Goal: Task Accomplishment & Management: Use online tool/utility

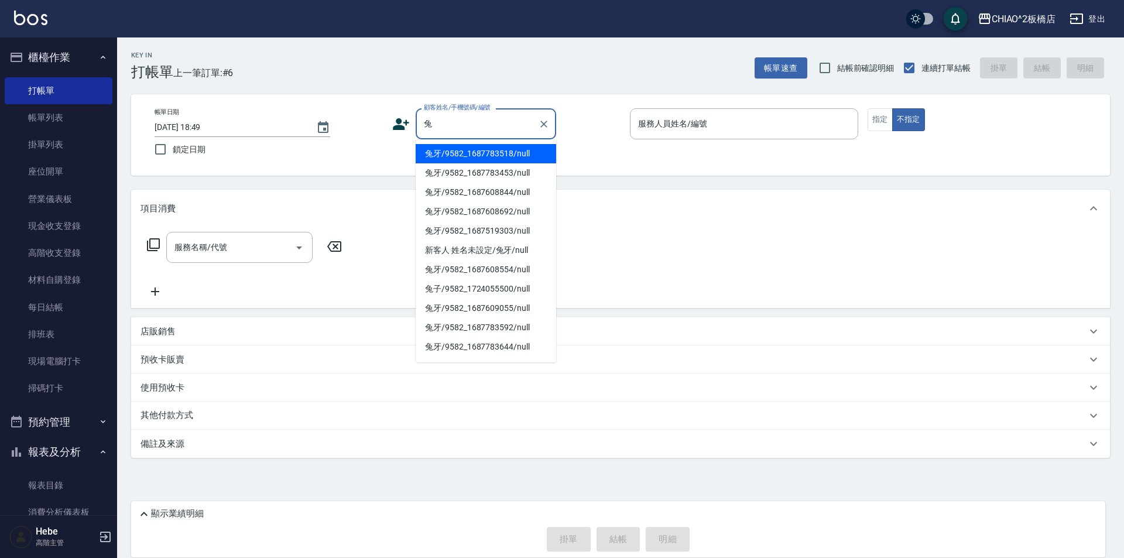
click at [449, 158] on li "兔牙/9582_1687783518/null" at bounding box center [486, 153] width 141 height 19
type input "兔牙/9582_1687783518/null"
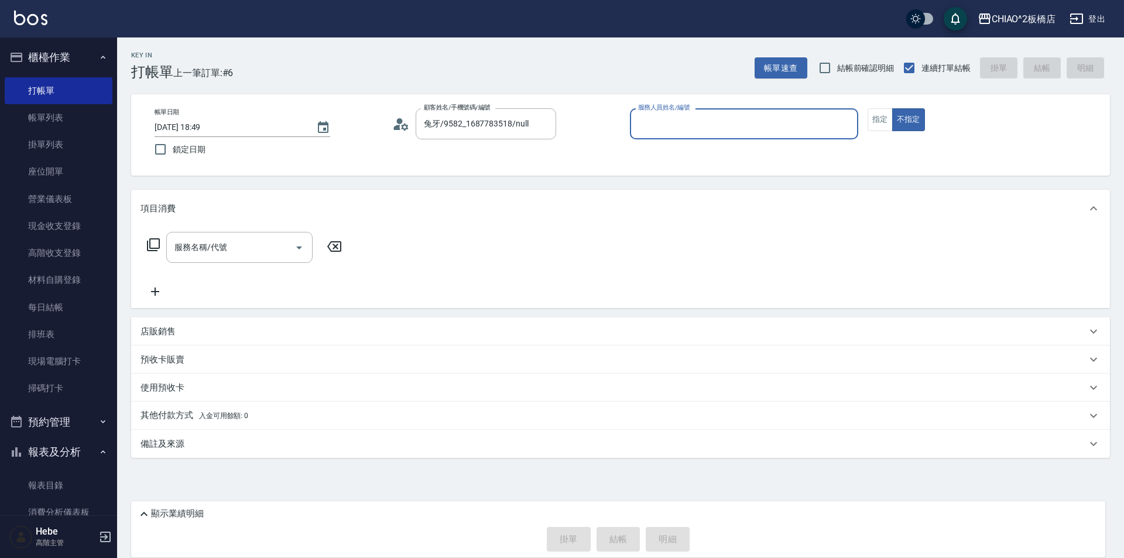
click at [749, 123] on input "服務人員姓名/編號" at bounding box center [744, 124] width 218 height 20
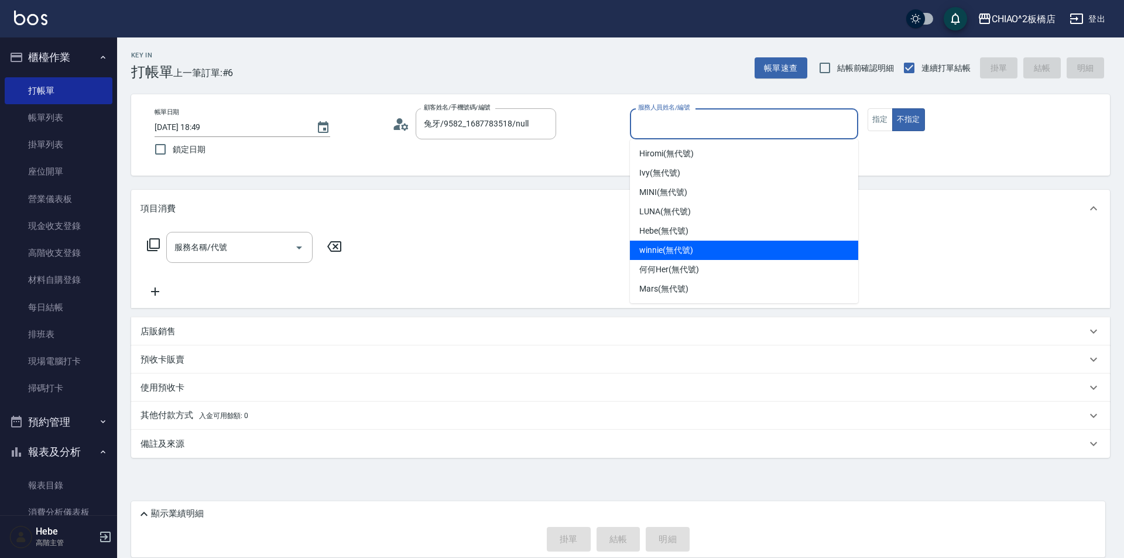
click at [677, 252] on span "winnie (無代號)" at bounding box center [665, 250] width 53 height 12
type input "winnie(無代號)"
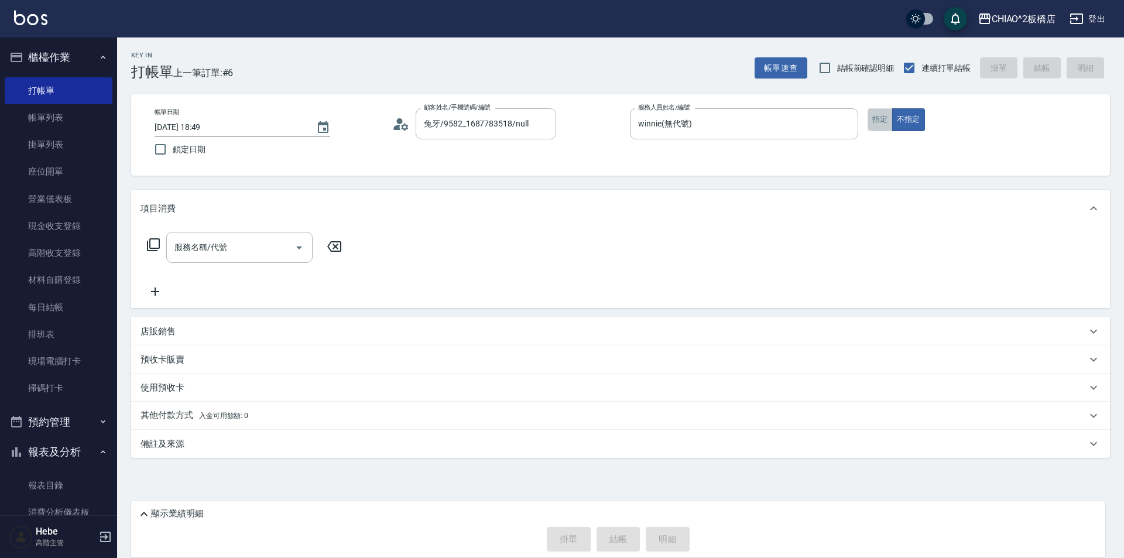
click at [882, 121] on button "指定" at bounding box center [880, 119] width 25 height 23
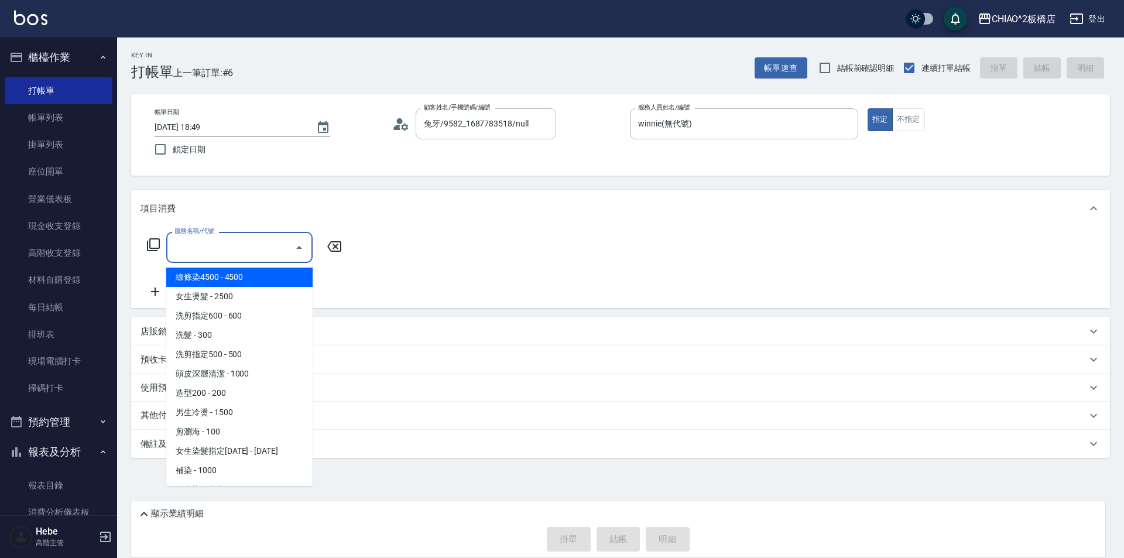
click at [186, 245] on input "服務名稱/代號" at bounding box center [231, 247] width 118 height 20
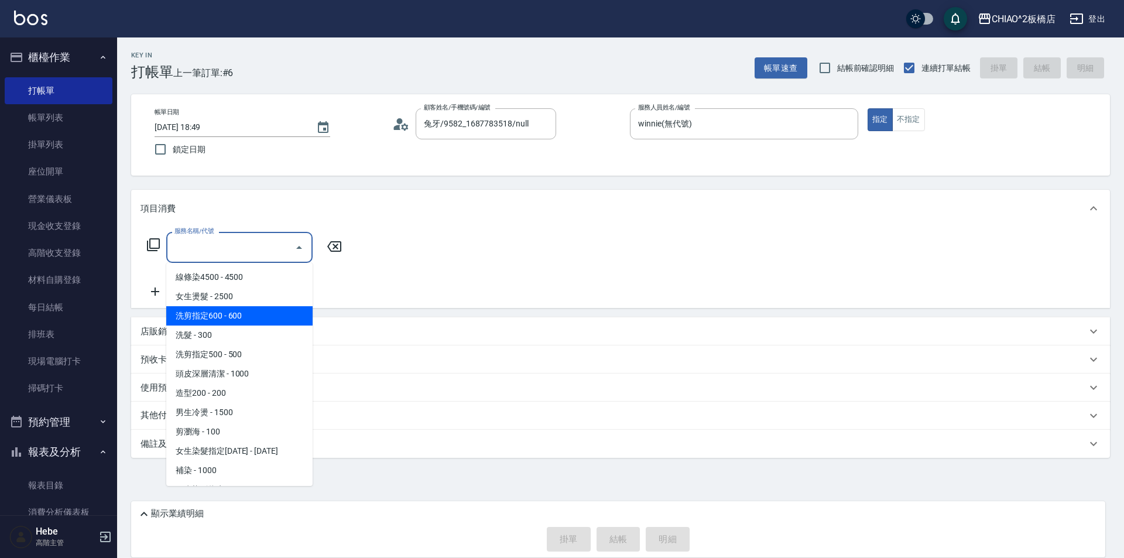
click at [208, 312] on span "洗剪指定600 - 600" at bounding box center [239, 315] width 146 height 19
type input "洗剪指定600(96678)"
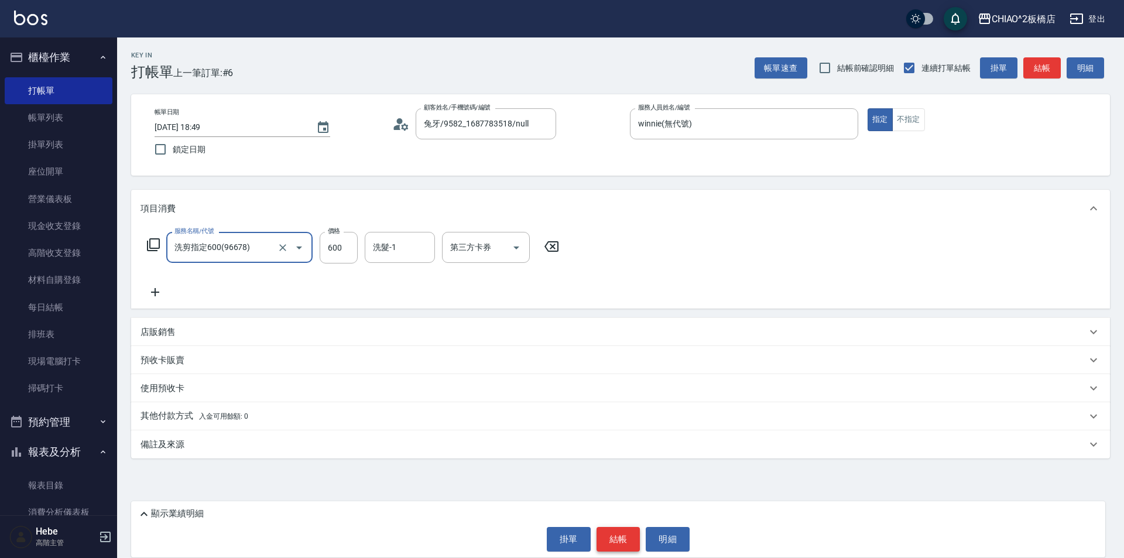
click at [618, 541] on button "結帳" at bounding box center [619, 539] width 44 height 25
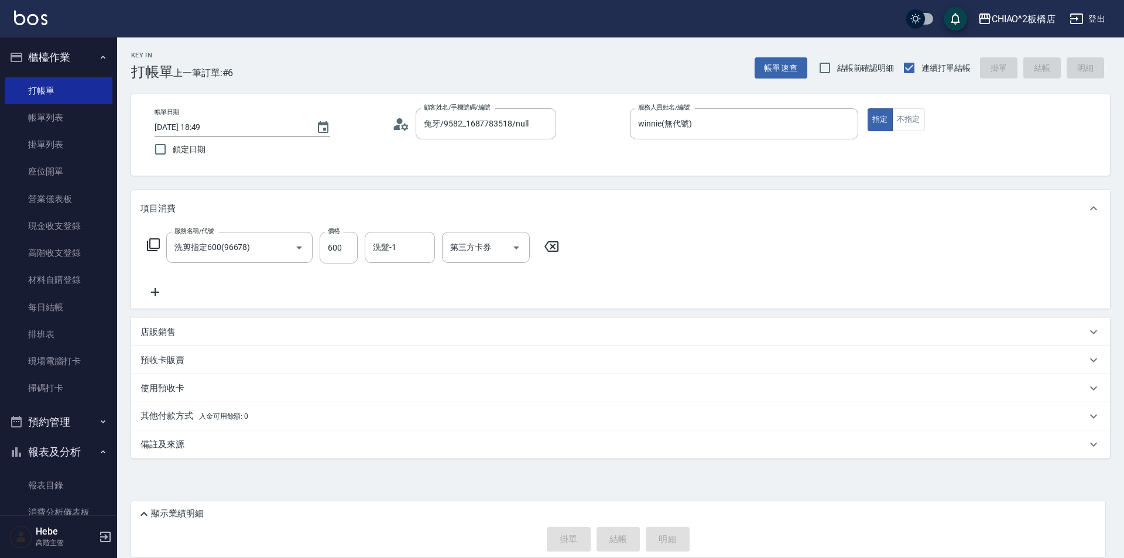
type input "[DATE] 19:57"
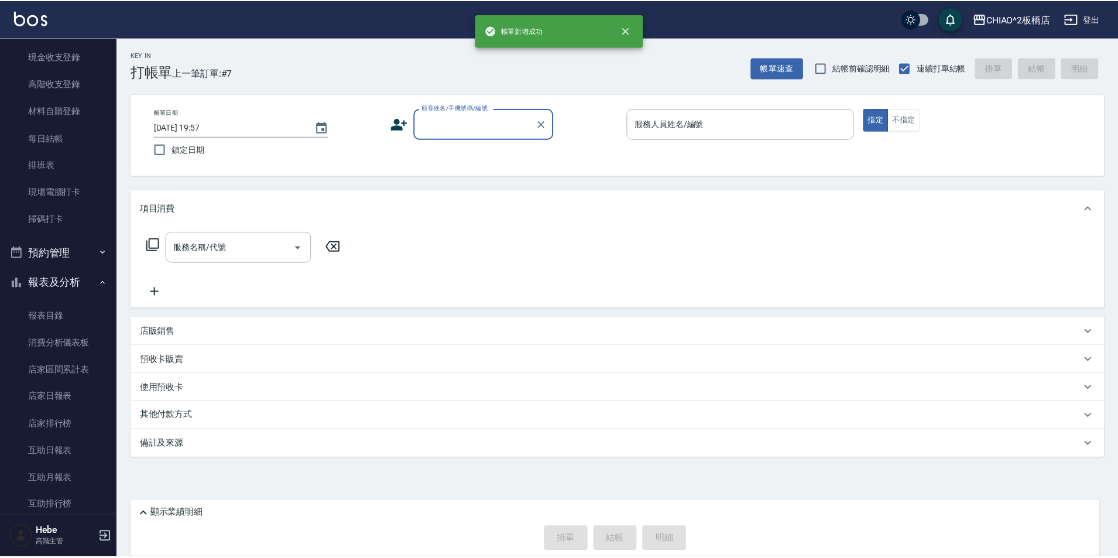
scroll to position [176, 0]
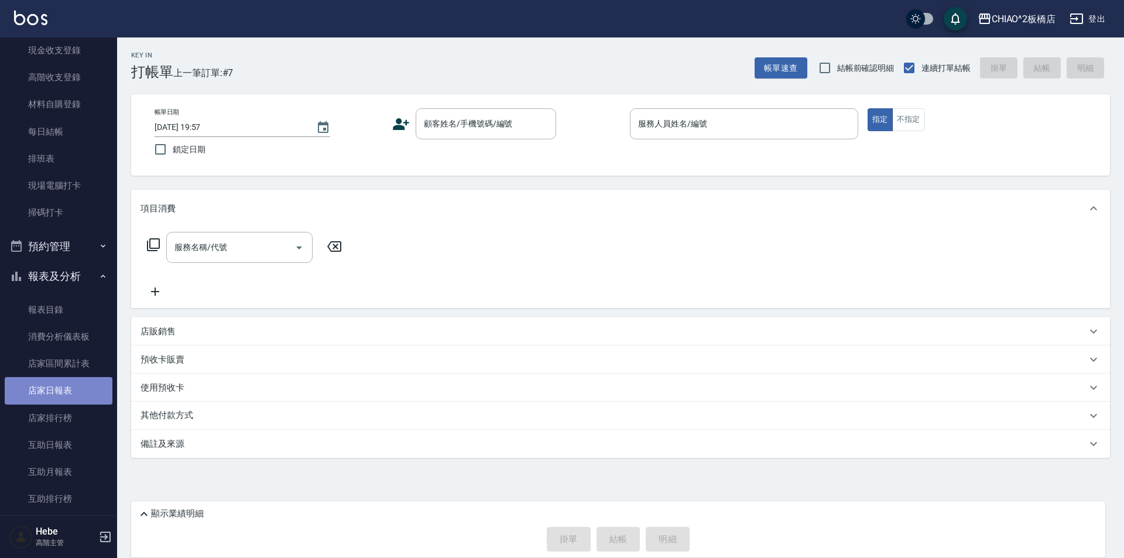
click at [67, 389] on link "店家日報表" at bounding box center [59, 390] width 108 height 27
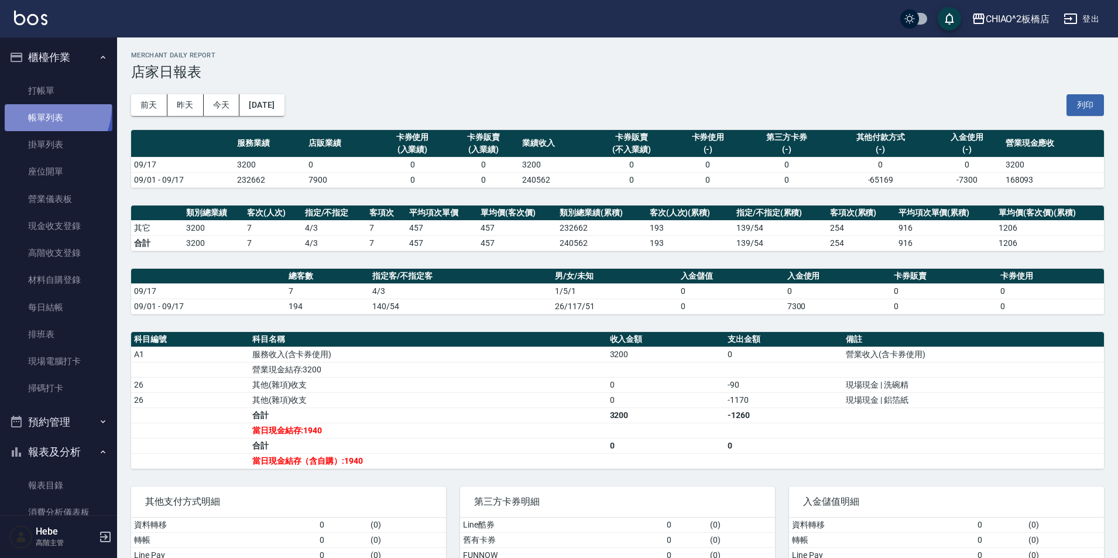
click at [42, 107] on link "帳單列表" at bounding box center [59, 117] width 108 height 27
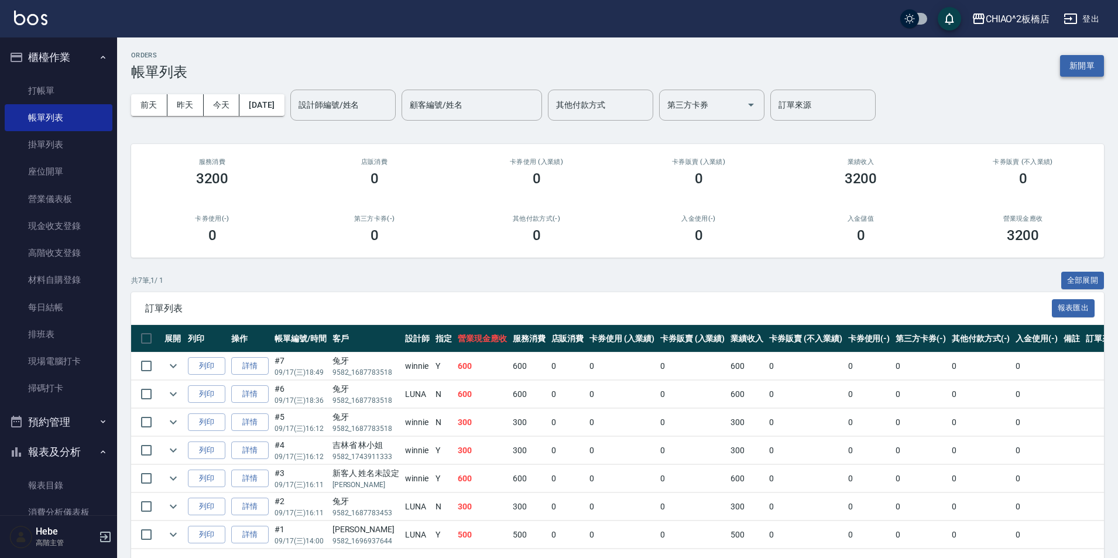
click at [1094, 64] on button "新開單" at bounding box center [1082, 66] width 44 height 22
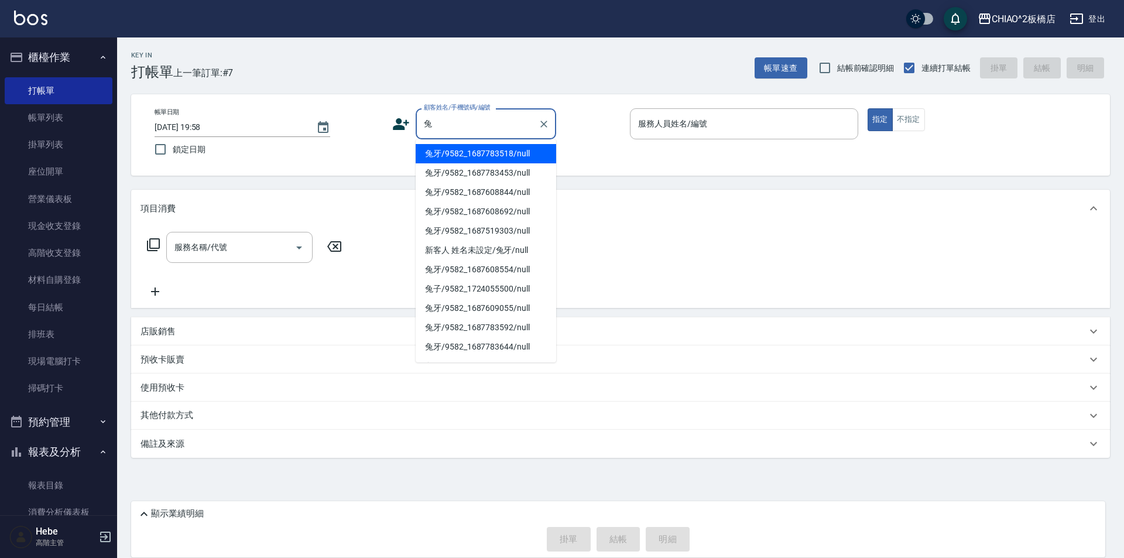
click at [475, 159] on li "兔牙/9582_1687783518/null" at bounding box center [486, 153] width 141 height 19
type input "兔牙/9582_1687783518/null"
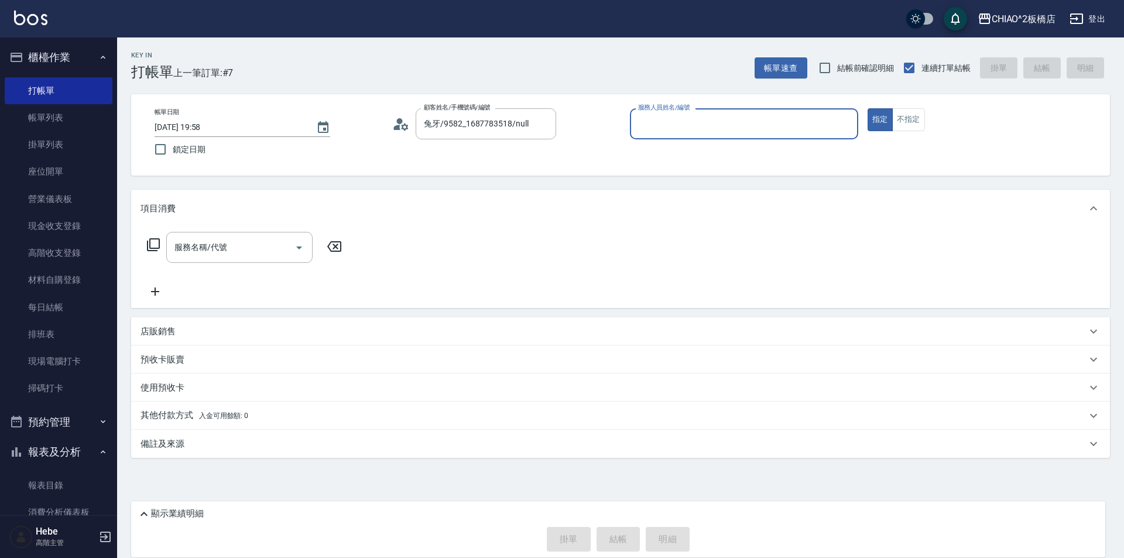
click at [700, 128] on input "服務人員姓名/編號" at bounding box center [744, 124] width 218 height 20
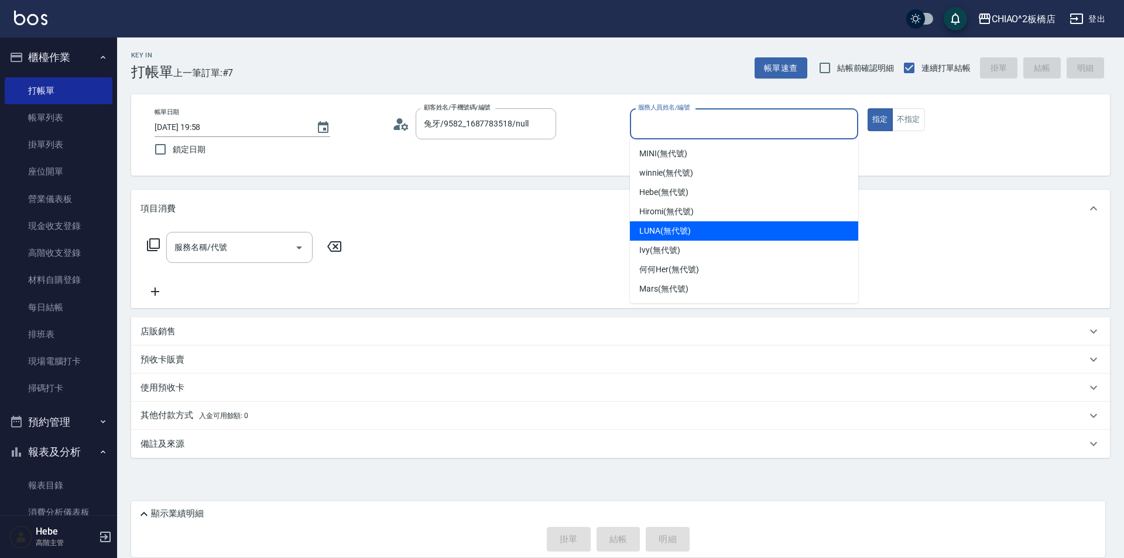
click at [684, 224] on div "LUNA (無代號)" at bounding box center [744, 230] width 228 height 19
type input "LUNA(無代號)"
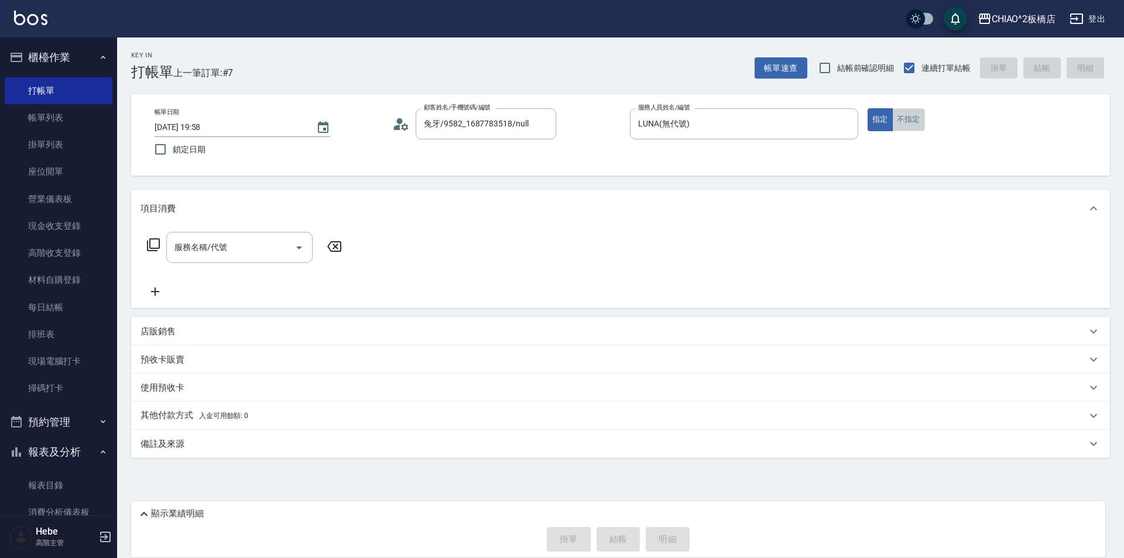
drag, startPoint x: 912, startPoint y: 118, endPoint x: 556, endPoint y: 215, distance: 368.3
click at [909, 119] on button "不指定" at bounding box center [908, 119] width 33 height 23
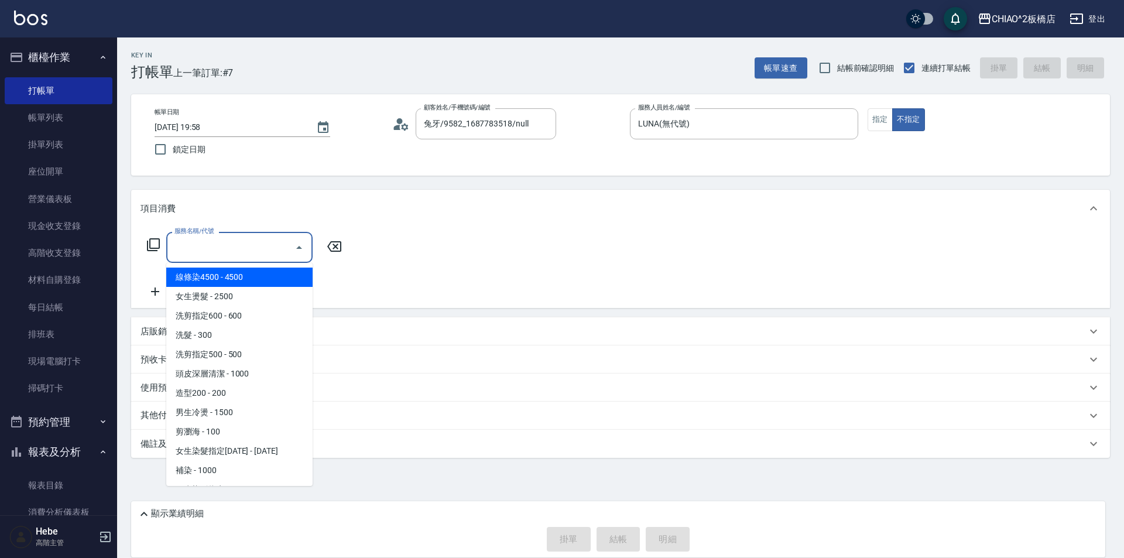
drag, startPoint x: 268, startPoint y: 242, endPoint x: 243, endPoint y: 311, distance: 73.0
click at [268, 245] on input "服務名稱/代號" at bounding box center [231, 247] width 118 height 20
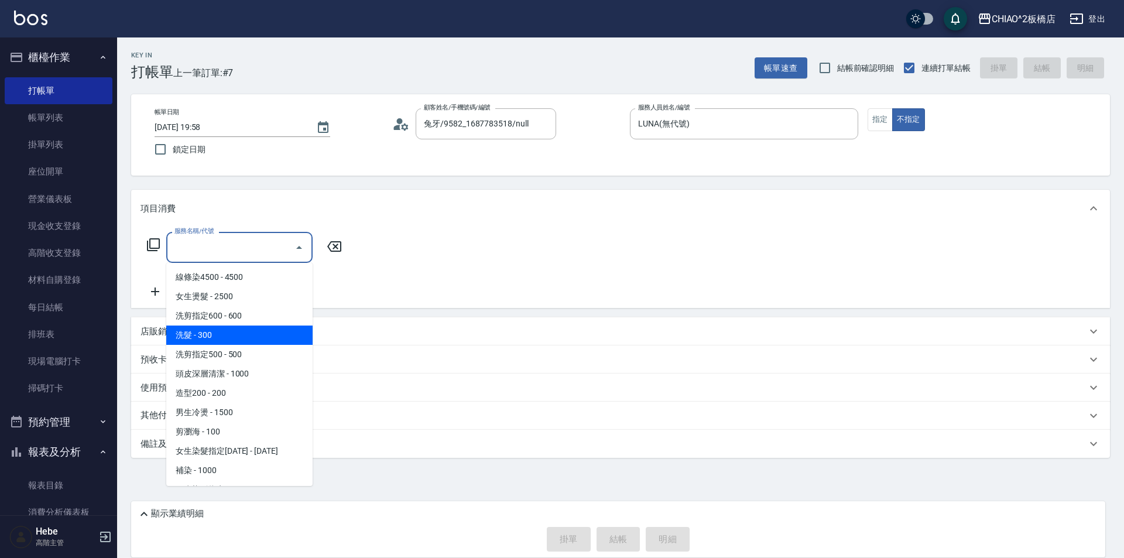
click at [231, 343] on span "洗髮 - 300" at bounding box center [239, 335] width 146 height 19
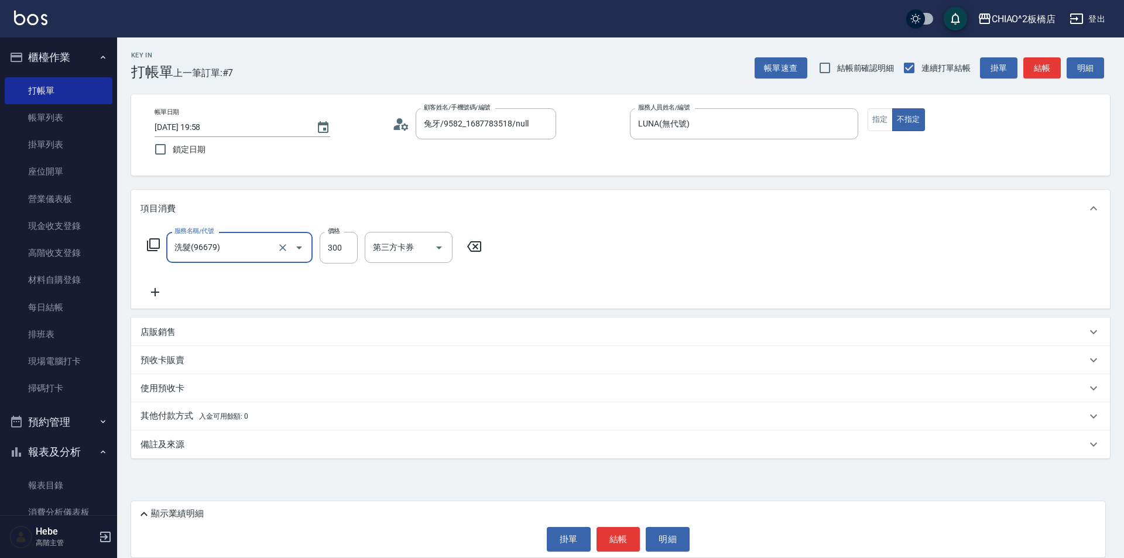
type input "洗髮(96679)"
drag, startPoint x: 608, startPoint y: 541, endPoint x: 590, endPoint y: 526, distance: 23.7
click at [608, 540] on button "結帳" at bounding box center [619, 539] width 44 height 25
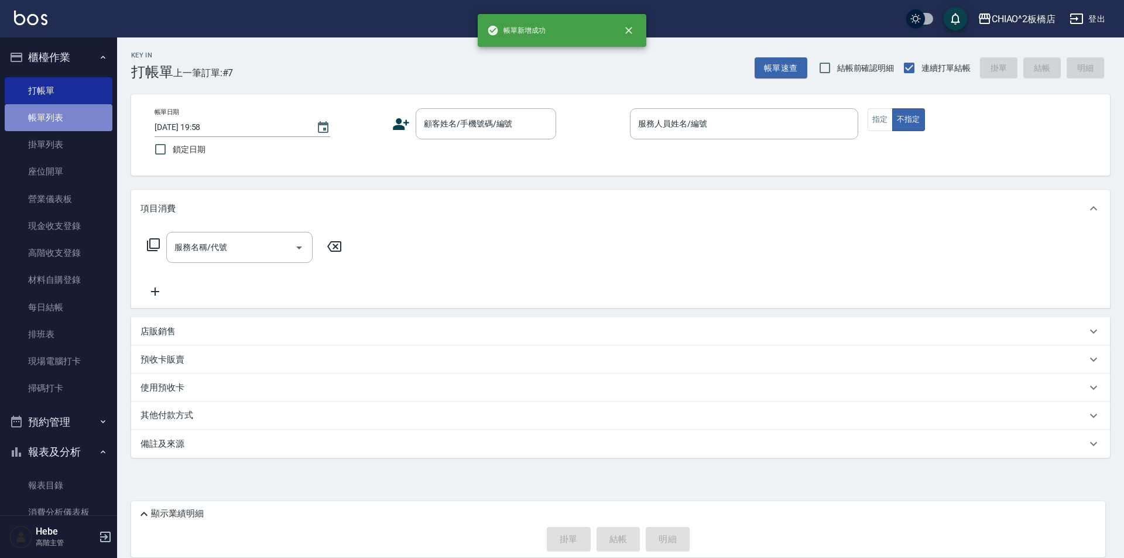
click at [84, 124] on link "帳單列表" at bounding box center [59, 117] width 108 height 27
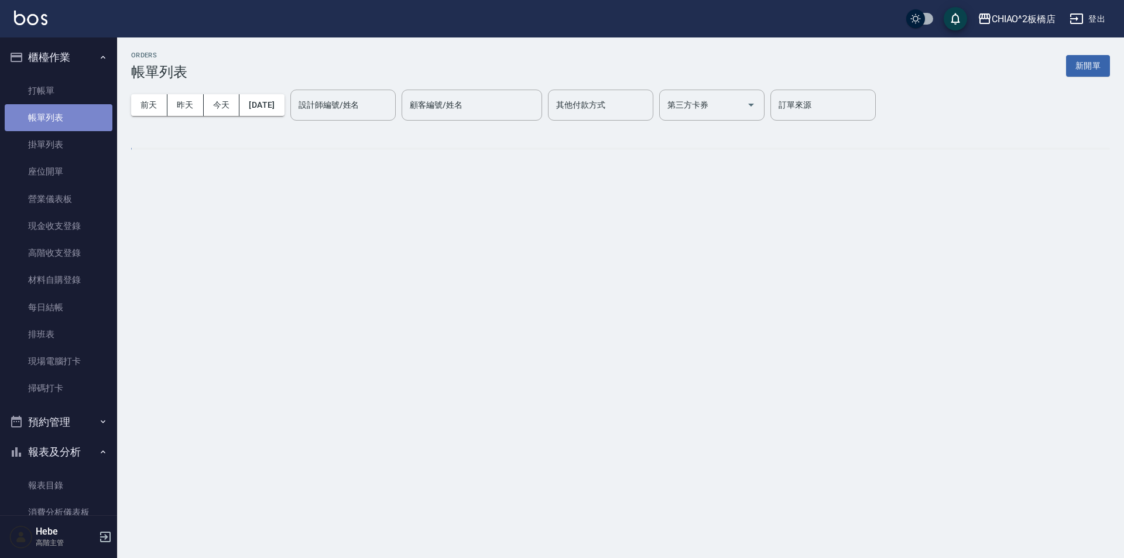
click at [84, 124] on link "帳單列表" at bounding box center [59, 117] width 108 height 27
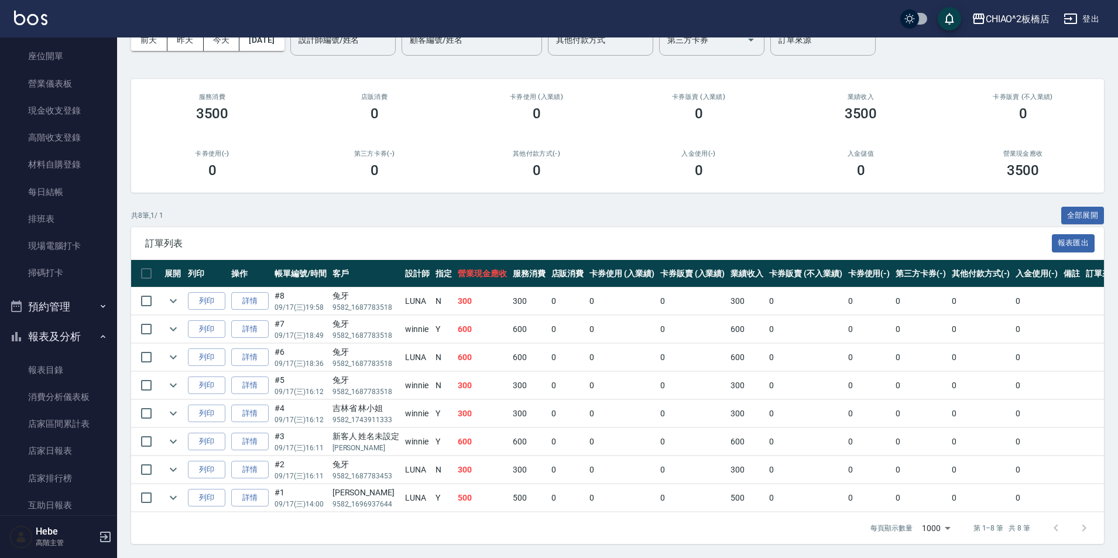
scroll to position [351, 0]
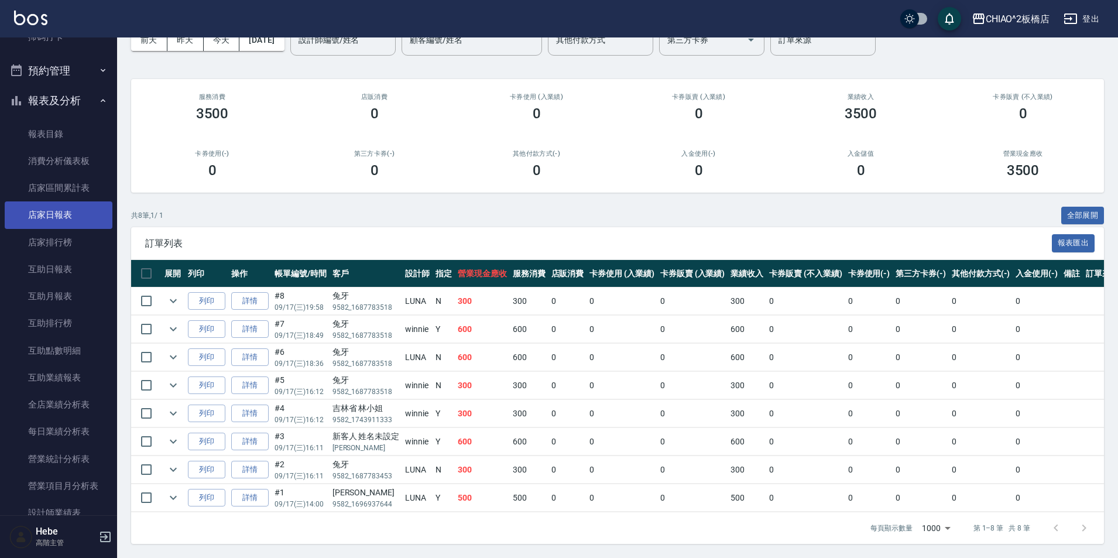
click at [84, 222] on link "店家日報表" at bounding box center [59, 214] width 108 height 27
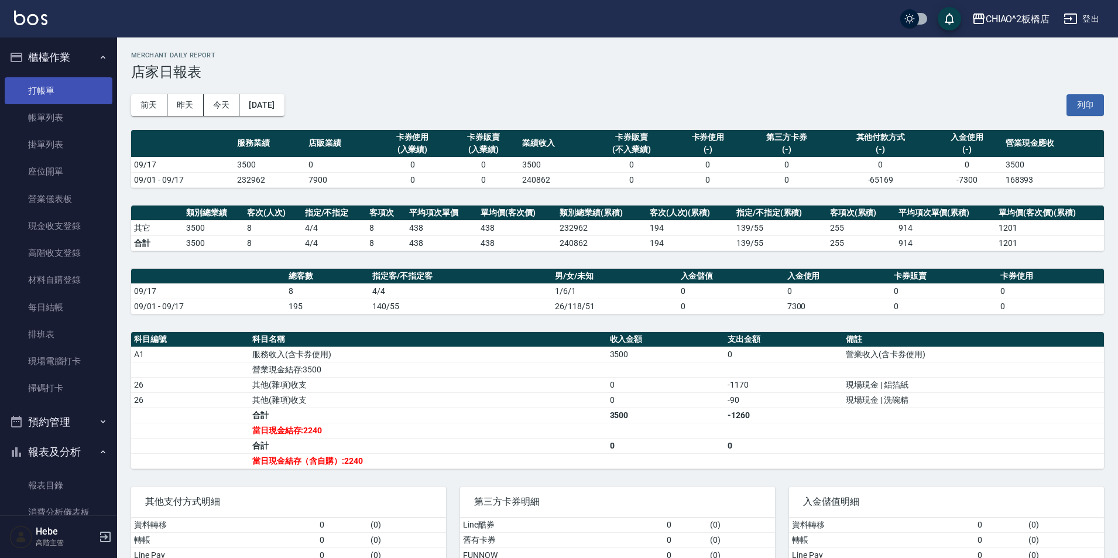
click at [47, 95] on link "打帳單" at bounding box center [59, 90] width 108 height 27
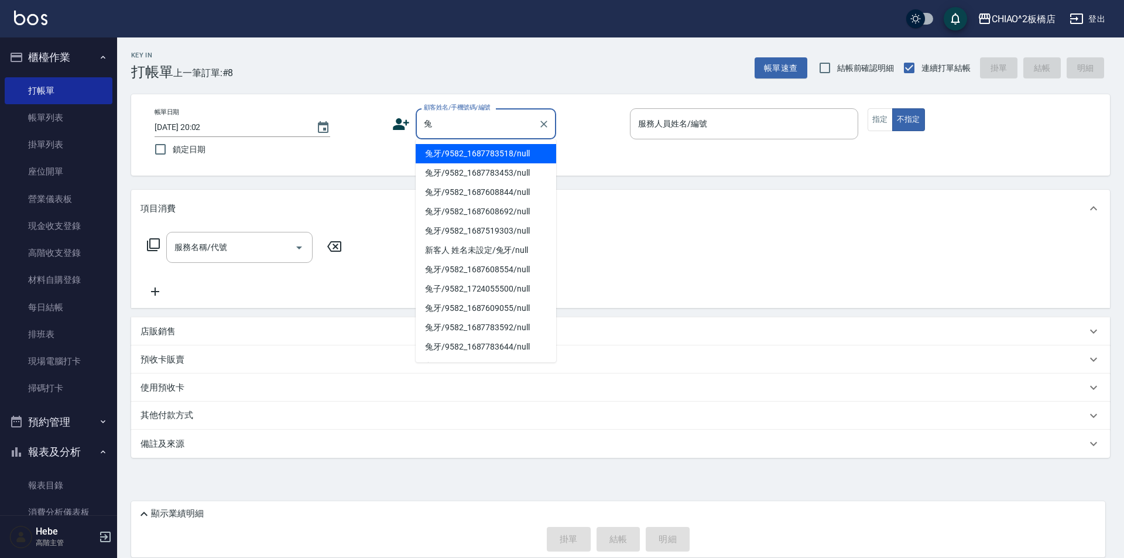
click at [511, 166] on li "兔牙/9582_1687783453/null" at bounding box center [486, 172] width 141 height 19
type input "兔牙/9582_1687783453/null"
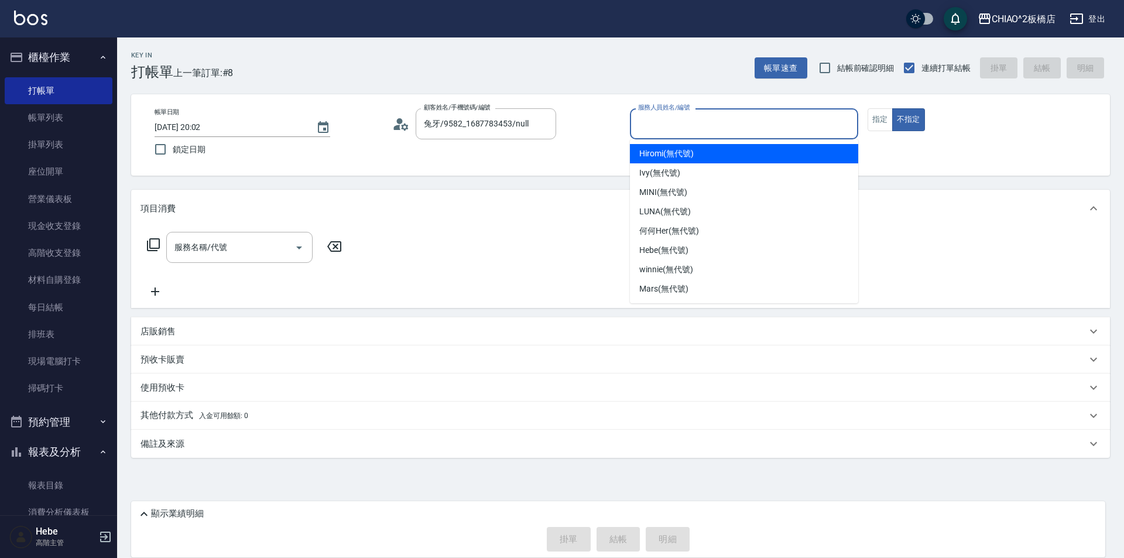
click at [649, 130] on input "服務人員姓名/編號" at bounding box center [744, 124] width 218 height 20
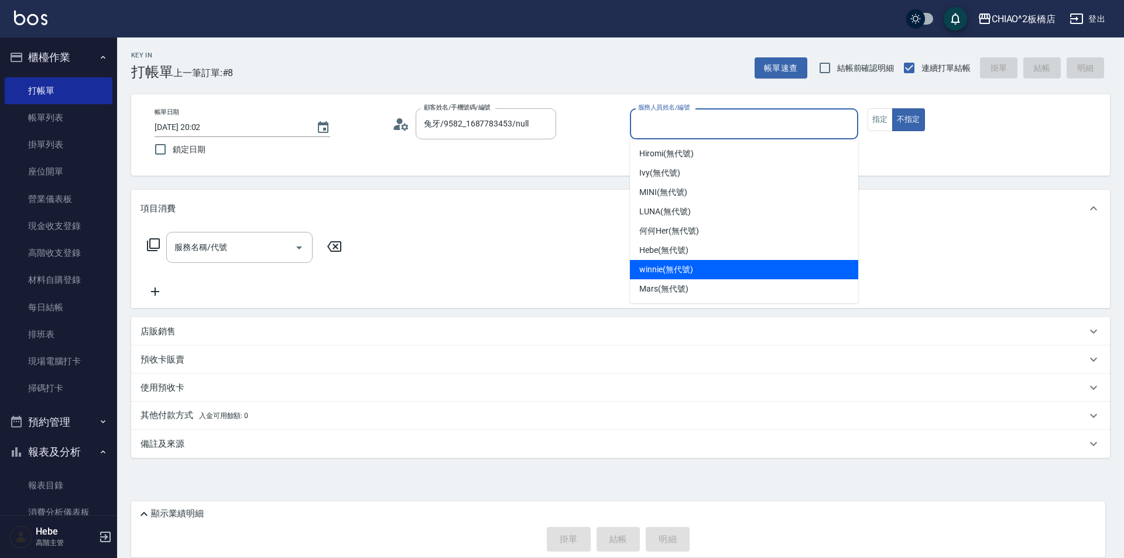
drag, startPoint x: 649, startPoint y: 271, endPoint x: 463, endPoint y: 266, distance: 186.3
click at [647, 271] on span "winnie (無代號)" at bounding box center [665, 270] width 53 height 12
type input "winnie(無代號)"
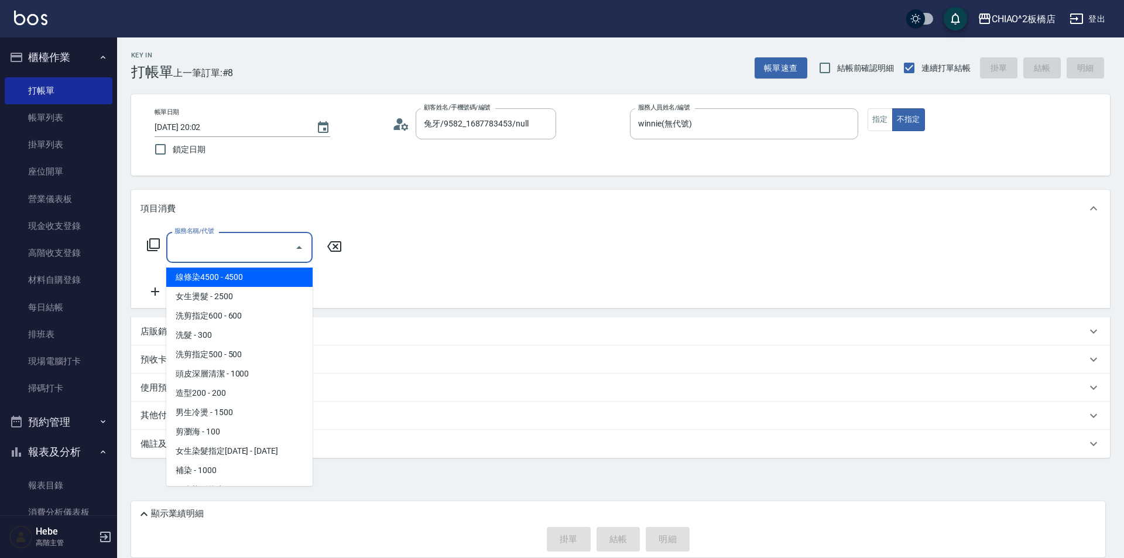
click at [278, 245] on input "服務名稱/代號" at bounding box center [231, 247] width 118 height 20
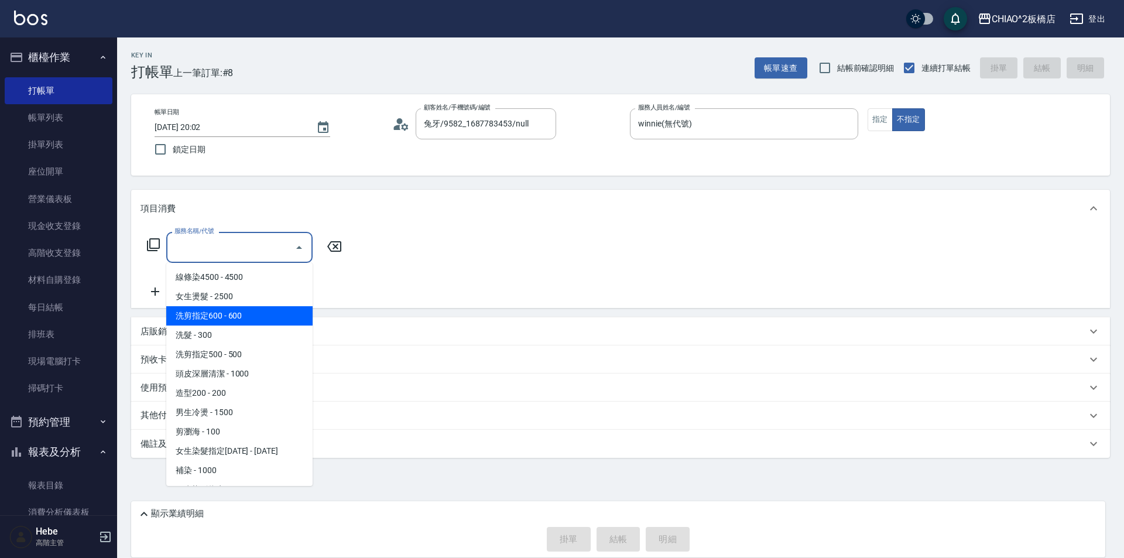
click at [254, 315] on span "洗剪指定600 - 600" at bounding box center [239, 315] width 146 height 19
type input "洗剪指定600(96678)"
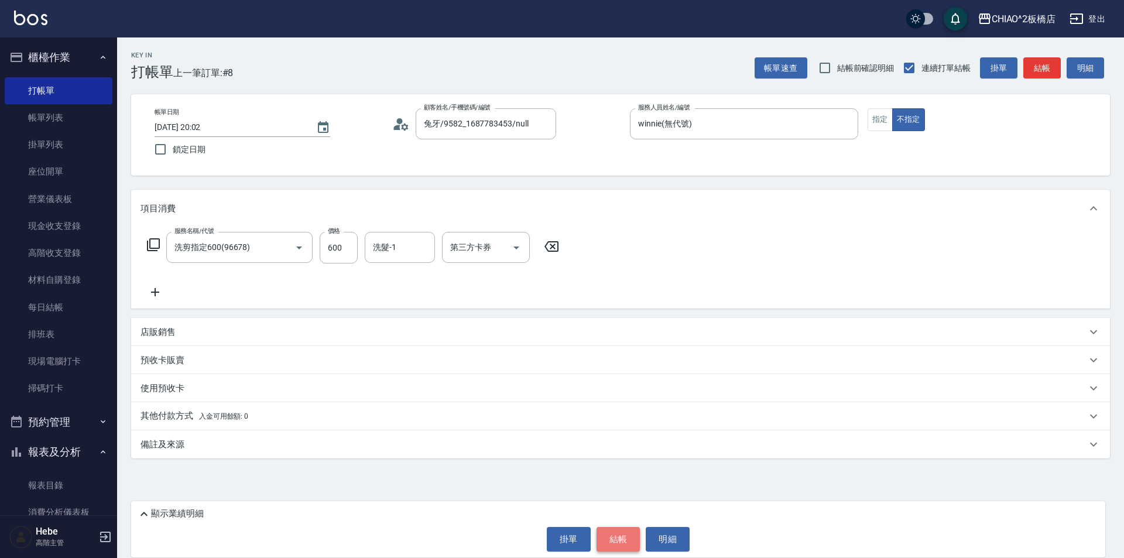
click at [611, 535] on button "結帳" at bounding box center [619, 539] width 44 height 25
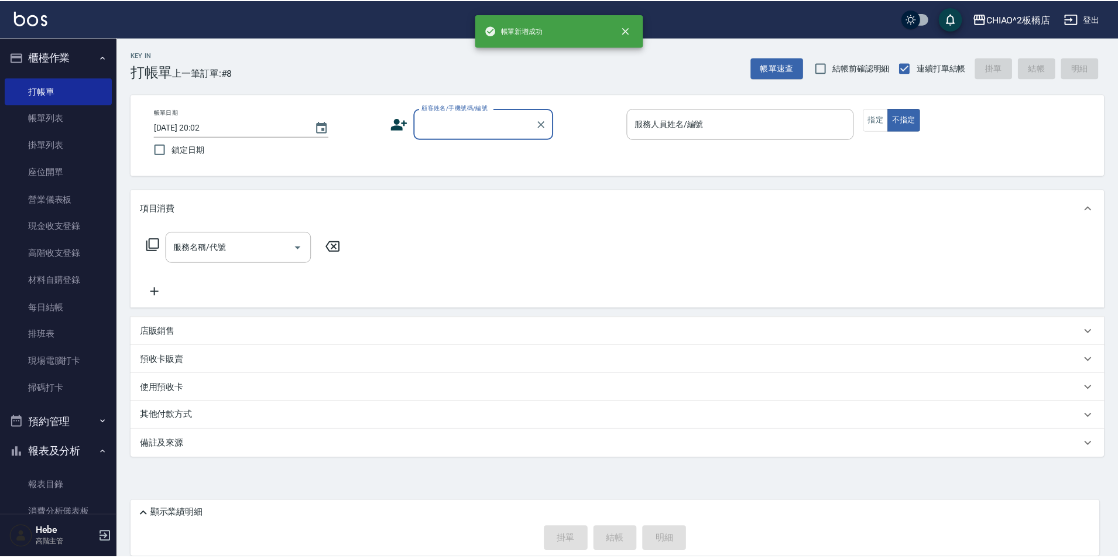
scroll to position [176, 0]
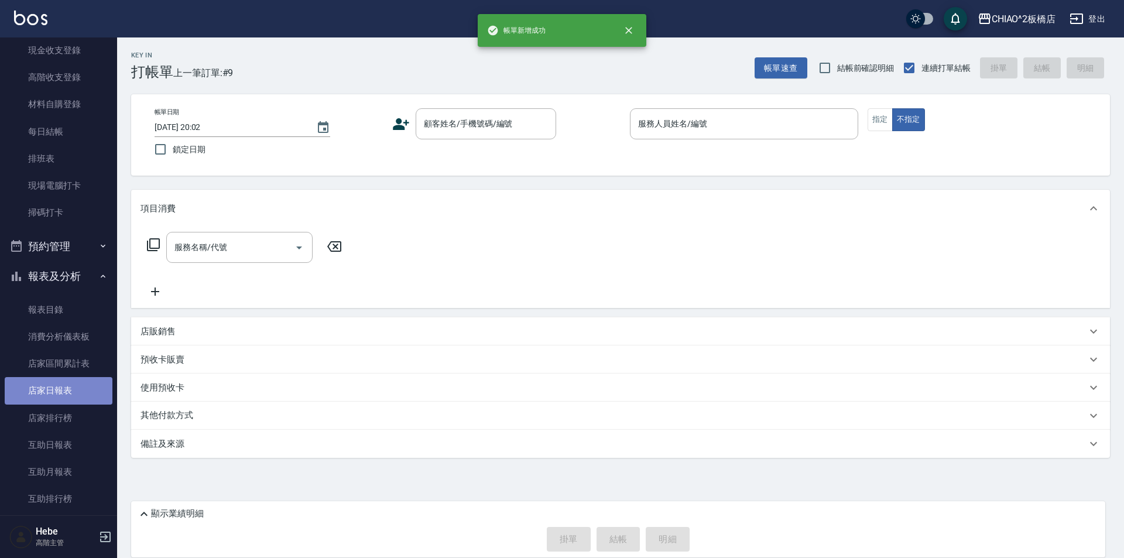
click at [63, 392] on link "店家日報表" at bounding box center [59, 390] width 108 height 27
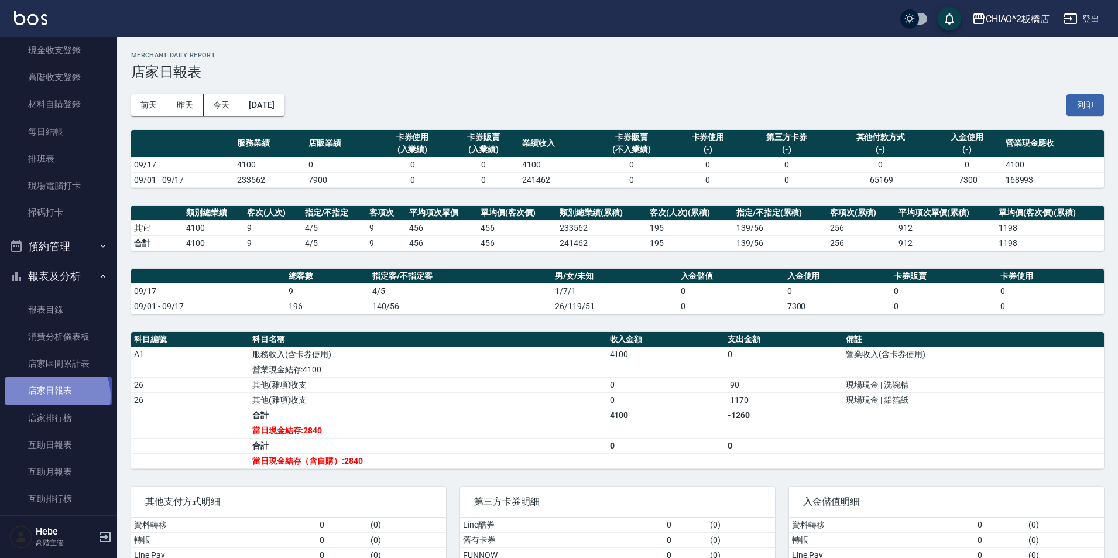
click at [53, 396] on link "店家日報表" at bounding box center [59, 390] width 108 height 27
